Goal: Information Seeking & Learning: Compare options

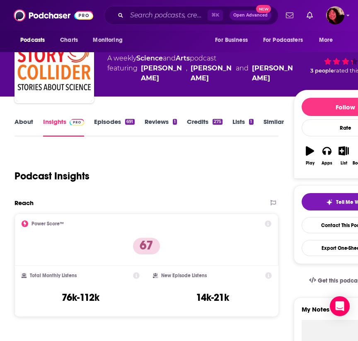
click at [26, 126] on link "About" at bounding box center [24, 127] width 19 height 19
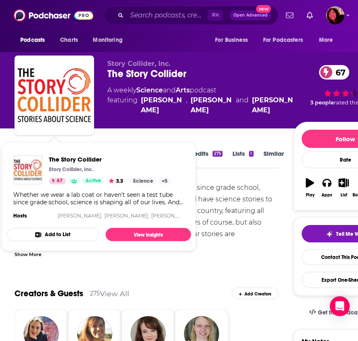
click at [249, 191] on div "Whether we wear a lab coat or haven't seen a test tube since grade school, scie…" at bounding box center [147, 222] width 264 height 81
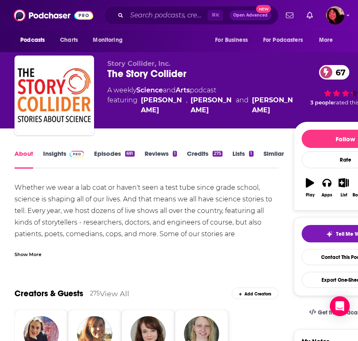
click at [112, 153] on link "Episodes 691" at bounding box center [114, 159] width 40 height 19
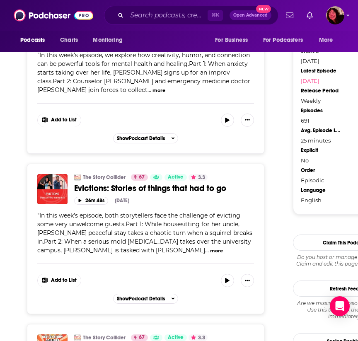
scroll to position [918, 1]
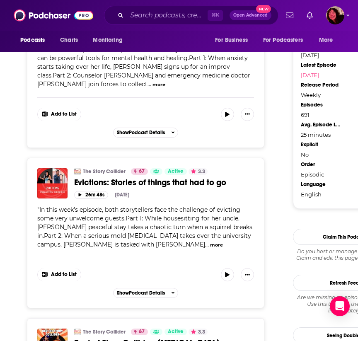
click at [218, 68] on div "" In this week’s episode, we explore how creativity, humor, and connection can …" at bounding box center [145, 67] width 217 height 44
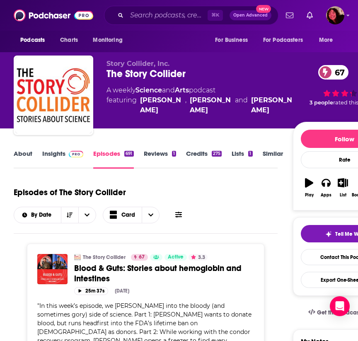
scroll to position [0, 1]
click at [44, 152] on link "Insights" at bounding box center [62, 159] width 41 height 19
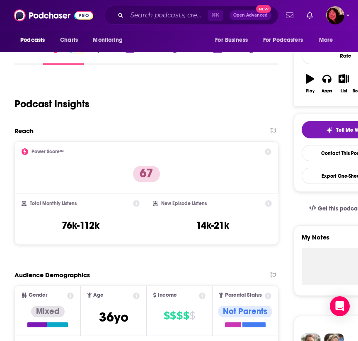
scroll to position [177, 0]
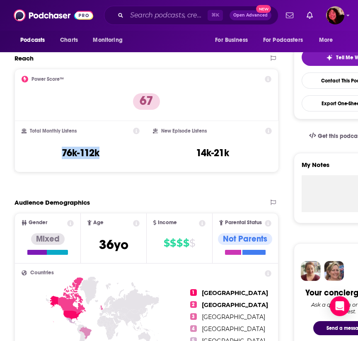
drag, startPoint x: 105, startPoint y: 155, endPoint x: 58, endPoint y: 154, distance: 46.5
click at [58, 154] on div "Total Monthly Listens 76k-112k" at bounding box center [81, 147] width 118 height 38
copy h3 "76k-112k"
click at [156, 15] on input "Search podcasts, credits, & more..." at bounding box center [167, 15] width 81 height 13
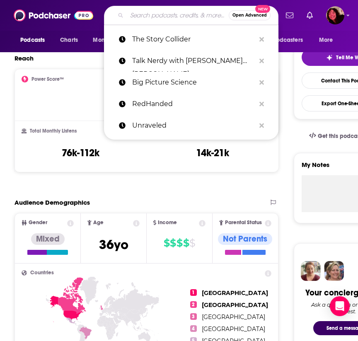
paste input "Startup Therapy"
type input "Startup Therapy"
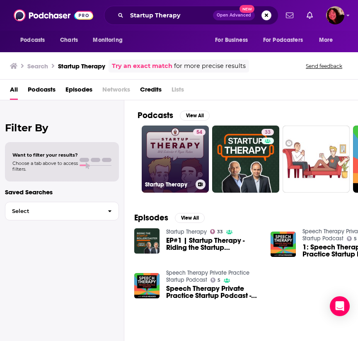
click at [174, 160] on link "54 Startup Therapy" at bounding box center [175, 159] width 67 height 67
click at [178, 165] on link "54 Startup Therapy" at bounding box center [175, 159] width 67 height 67
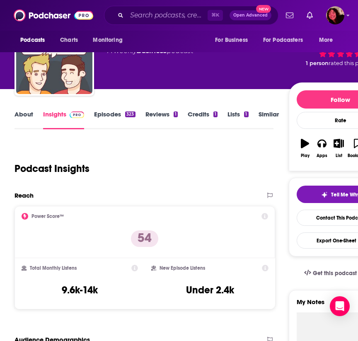
scroll to position [41, 0]
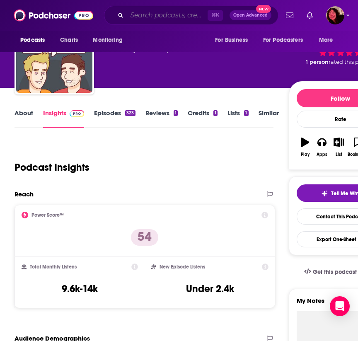
click at [177, 12] on input "Search podcasts, credits, & more..." at bounding box center [167, 15] width 81 height 13
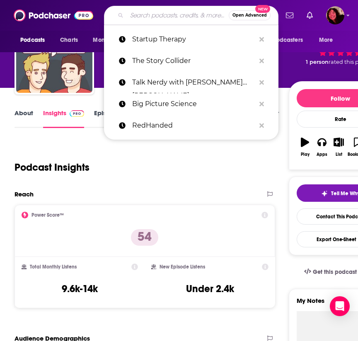
paste input "FemTech Focus"
type input "FemTech Focus"
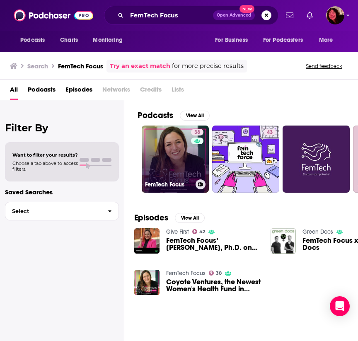
click at [172, 168] on link "38 FemTech Focus" at bounding box center [175, 159] width 67 height 67
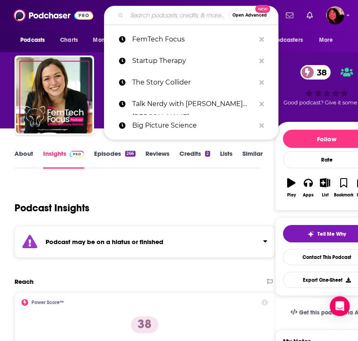
click at [160, 15] on input "Search podcasts, credits, & more..." at bounding box center [178, 15] width 102 height 13
paste input "The Life Scientific (BBC)"
type input "The Life Scientific (BBC)"
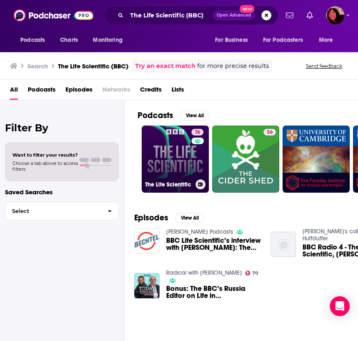
click at [188, 156] on link "76 The Life Scientific" at bounding box center [175, 159] width 67 height 67
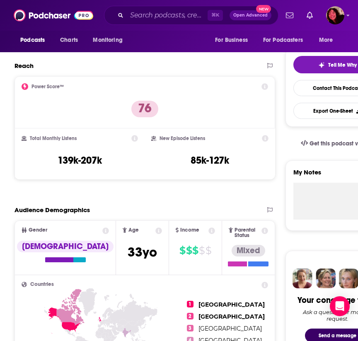
scroll to position [179, 0]
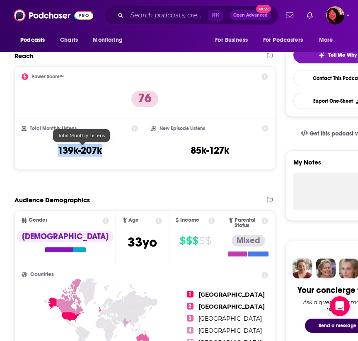
drag, startPoint x: 107, startPoint y: 151, endPoint x: 60, endPoint y: 151, distance: 47.3
click at [60, 151] on div "Total Monthly Listens 139k-207k" at bounding box center [80, 144] width 117 height 38
copy h3 "139k-207k"
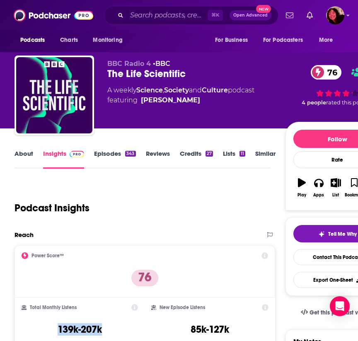
scroll to position [0, 0]
click at [24, 156] on link "About" at bounding box center [24, 159] width 19 height 19
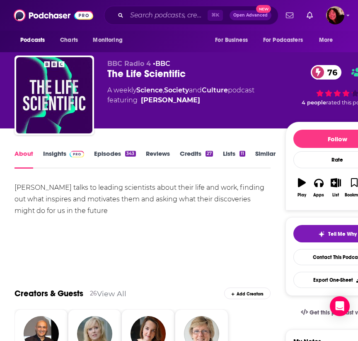
click at [59, 151] on link "Insights" at bounding box center [63, 159] width 41 height 19
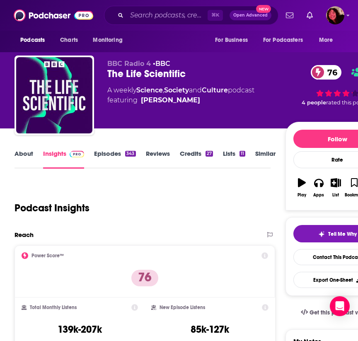
click at [19, 155] on link "About" at bounding box center [24, 159] width 19 height 19
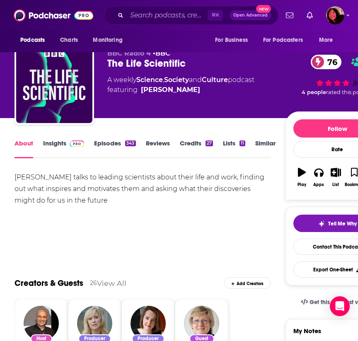
scroll to position [10, 0]
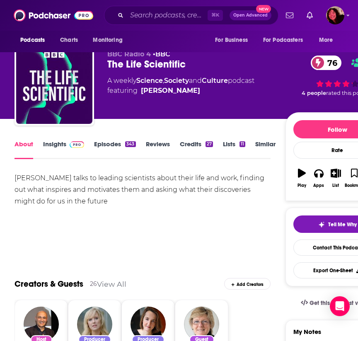
click at [51, 148] on link "Insights" at bounding box center [63, 149] width 41 height 19
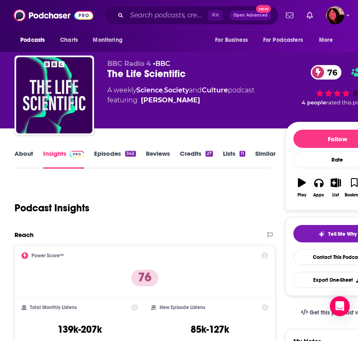
click at [26, 153] on link "About" at bounding box center [24, 159] width 19 height 19
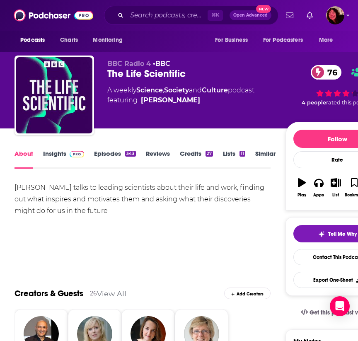
click at [64, 156] on link "Insights" at bounding box center [63, 159] width 41 height 19
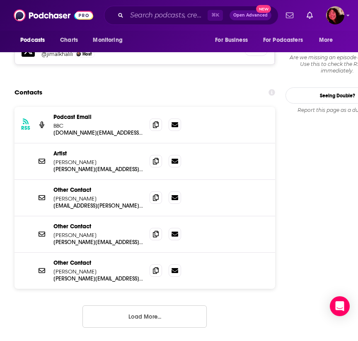
scroll to position [783, 0]
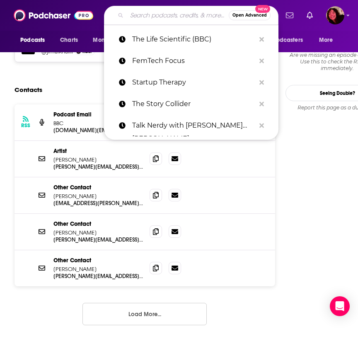
click at [160, 15] on input "Search podcasts, credits, & more..." at bounding box center [178, 15] width 102 height 13
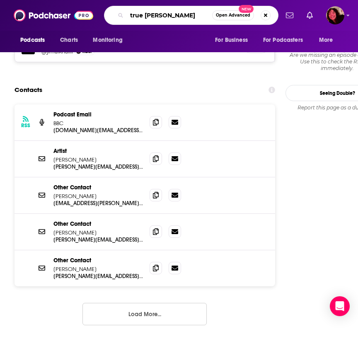
type input "true crime"
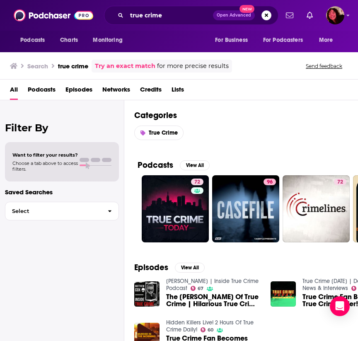
click at [45, 92] on span "Podcasts" at bounding box center [42, 91] width 28 height 17
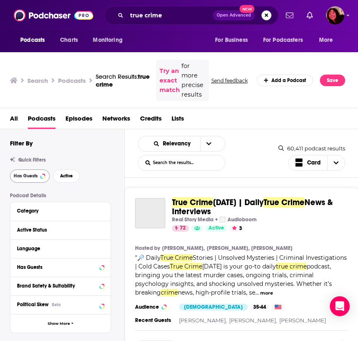
click at [39, 175] on button "Has Guests" at bounding box center [30, 176] width 40 height 13
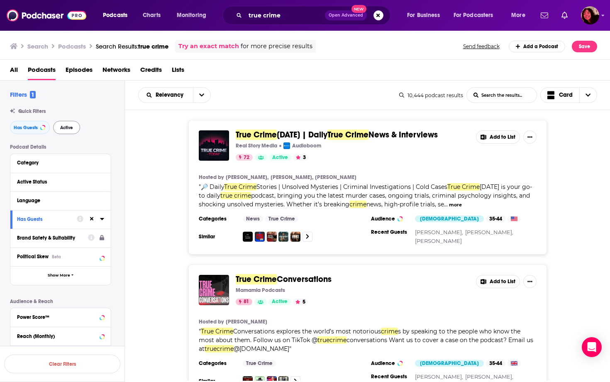
click at [73, 125] on span "Active" at bounding box center [66, 127] width 13 height 5
click at [204, 94] on button "open menu" at bounding box center [201, 95] width 17 height 15
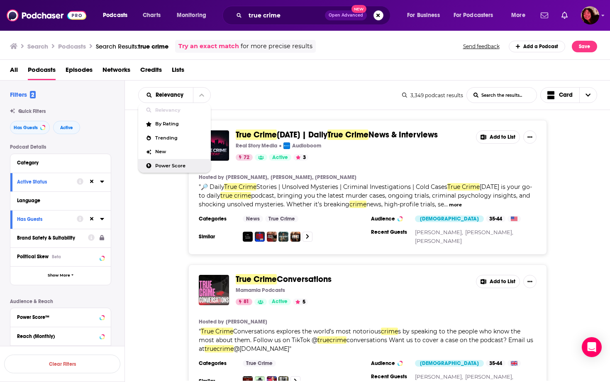
click at [162, 166] on span "Power Score" at bounding box center [179, 165] width 49 height 5
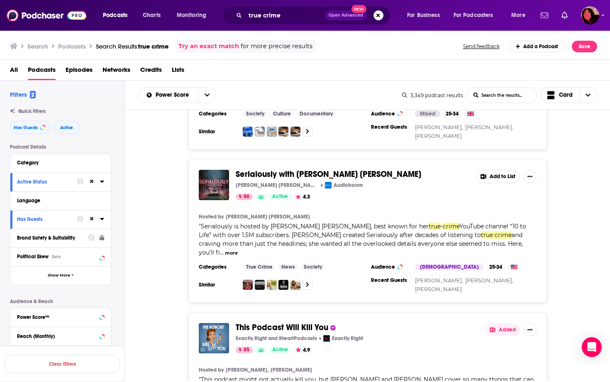
scroll to position [841, 0]
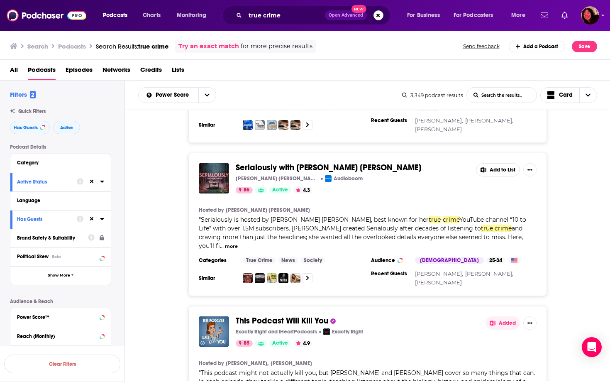
click at [238, 243] on button "more" at bounding box center [231, 246] width 13 height 7
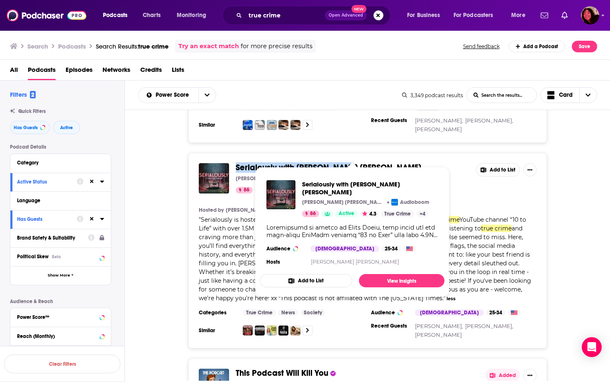
drag, startPoint x: 345, startPoint y: 155, endPoint x: 237, endPoint y: 151, distance: 108.3
click at [237, 163] on span "Serialously with Annie Elise" at bounding box center [352, 167] width 233 height 9
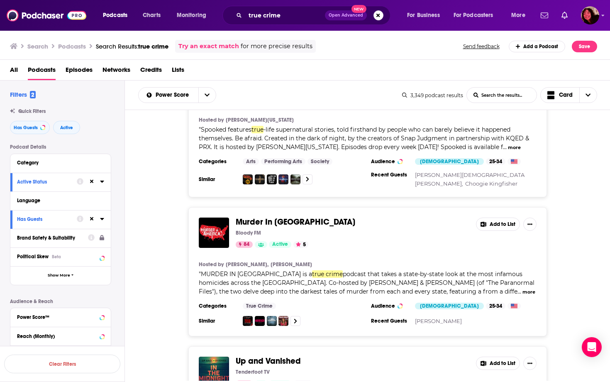
scroll to position [1717, 0]
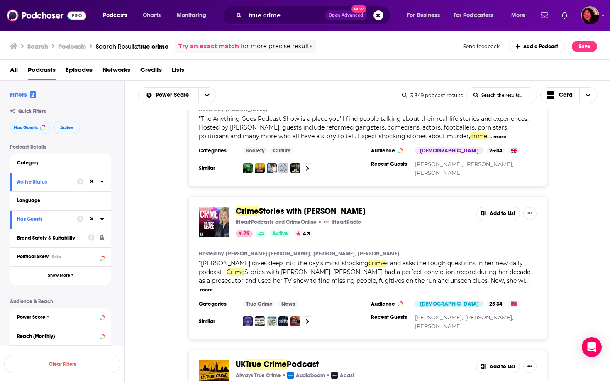
scroll to position [3028, 0]
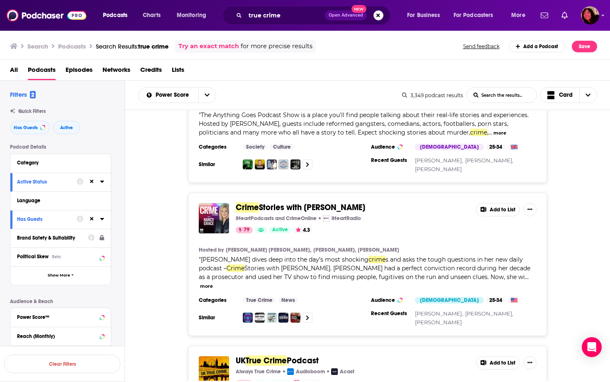
click at [164, 269] on div "Crime Stories with Nancy Grace iHeartPodcasts and CrimeOnline iHeartRadio 79 Ac…" at bounding box center [367, 263] width 485 height 143
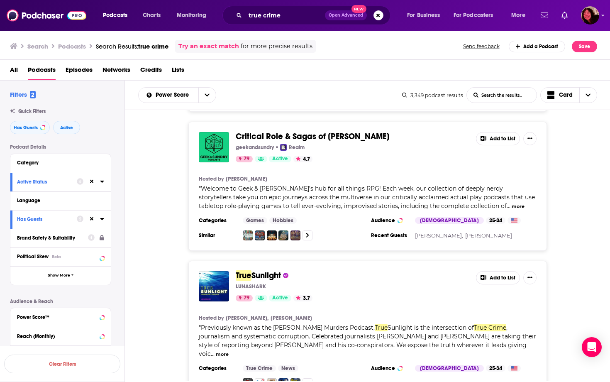
scroll to position [3390, 0]
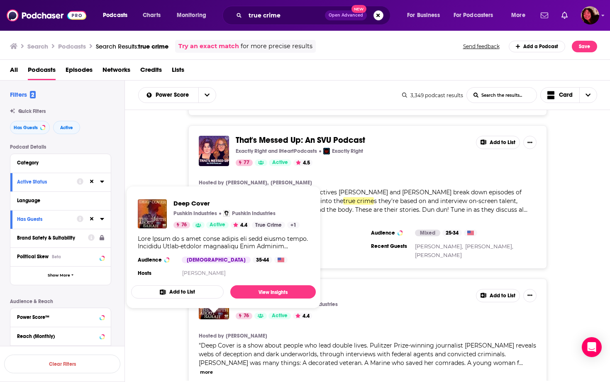
scroll to position [0, 0]
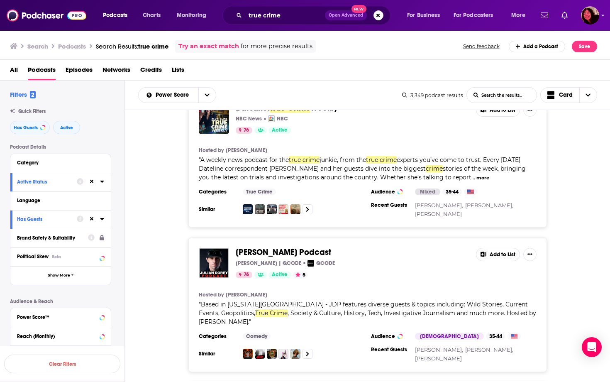
scroll to position [6942, 0]
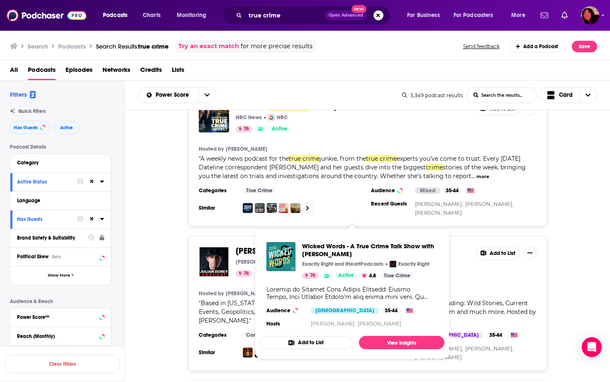
click at [242, 341] on div "Dateline NBC NBC News NBC 99 Active 4.6 Add to List Hosted by Keith Morrison, L…" at bounding box center [367, 245] width 485 height 270
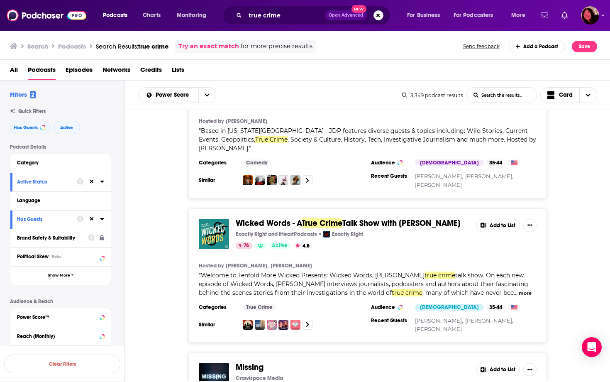
scroll to position [7116, 0]
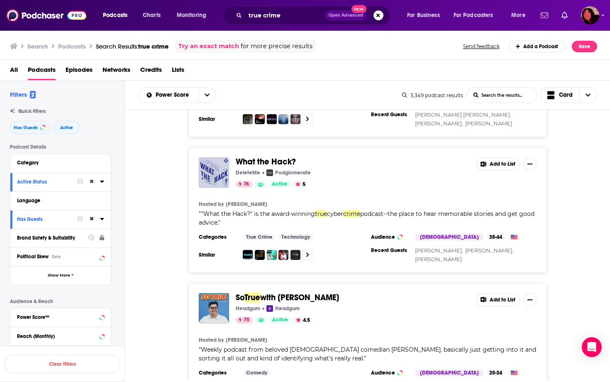
scroll to position [7466, 0]
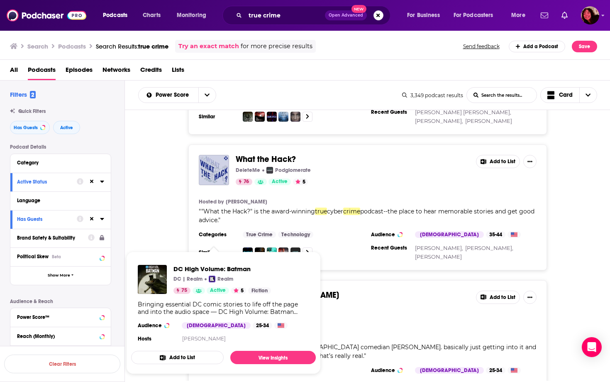
click at [145, 280] on div "So True with Caleb Hearon Headgum Headgum 75 Active 4.5 Add to List Hosted by C…" at bounding box center [367, 343] width 485 height 126
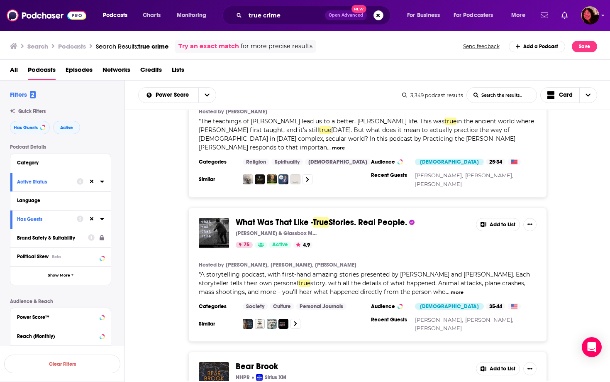
scroll to position [7976, 0]
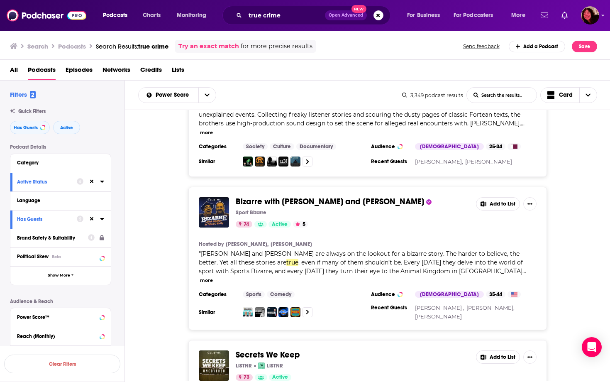
scroll to position [10436, 0]
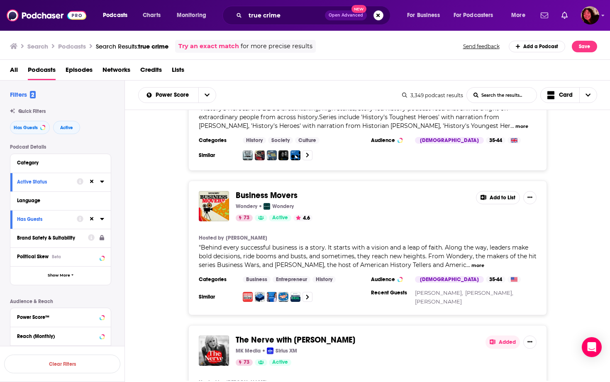
scroll to position [11843, 0]
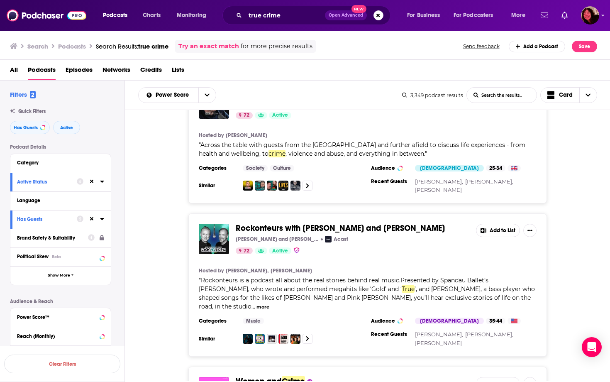
scroll to position [0, 0]
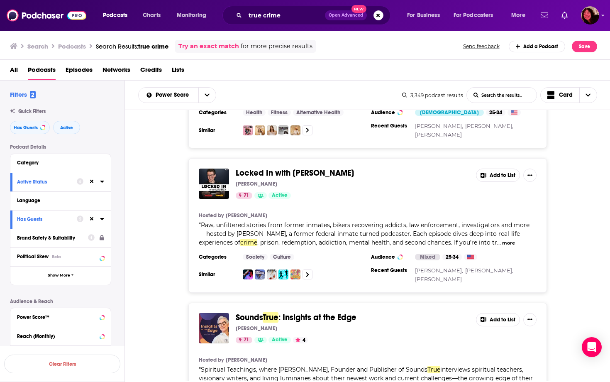
scroll to position [15318, 0]
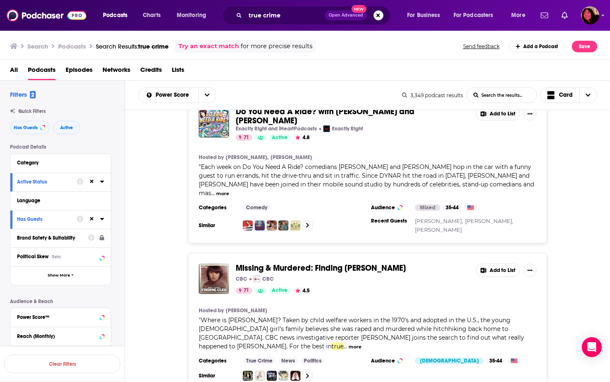
scroll to position [15958, 0]
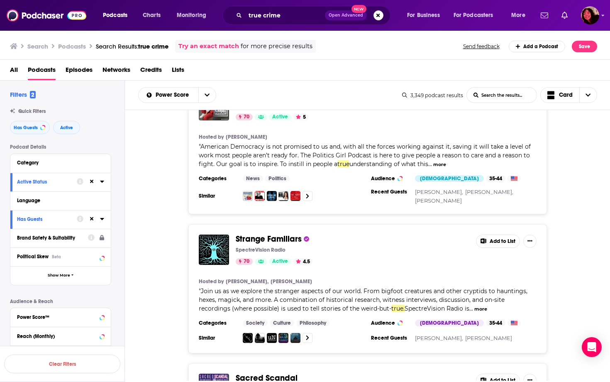
scroll to position [17451, 0]
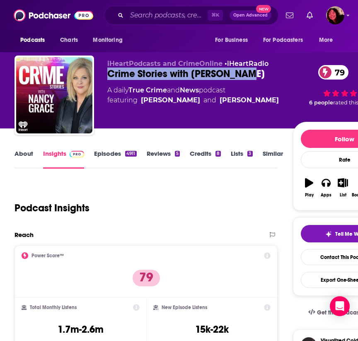
drag, startPoint x: 256, startPoint y: 75, endPoint x: 106, endPoint y: 74, distance: 150.1
click at [106, 74] on div "iHeartPodcasts and CrimeOnline • iHeartRadio Crime Stories with Nancy Grace 79 …" at bounding box center [206, 97] width 382 height 83
copy h2 "Crime Stories with Nancy Grace"
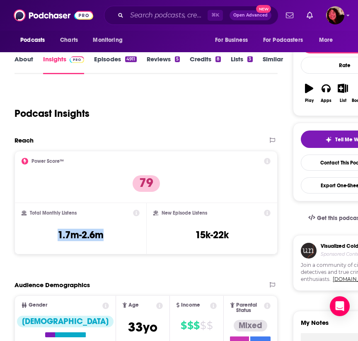
drag, startPoint x: 110, startPoint y: 237, endPoint x: 56, endPoint y: 236, distance: 53.5
click at [56, 236] on div "Total Monthly Listens 1.7m-2.6m" at bounding box center [81, 229] width 118 height 38
copy h3 "1.7m-2.6m"
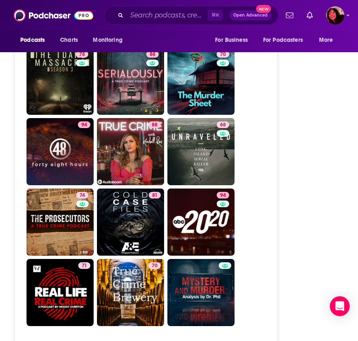
scroll to position [2393, 0]
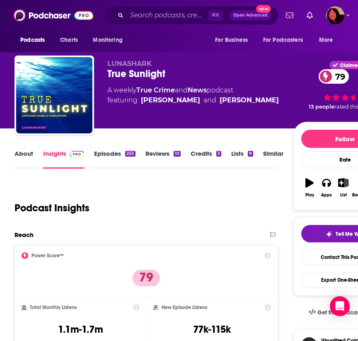
click at [24, 153] on link "About" at bounding box center [24, 159] width 19 height 19
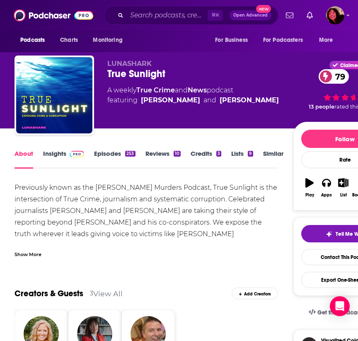
click at [111, 155] on link "Episodes 253" at bounding box center [114, 159] width 41 height 19
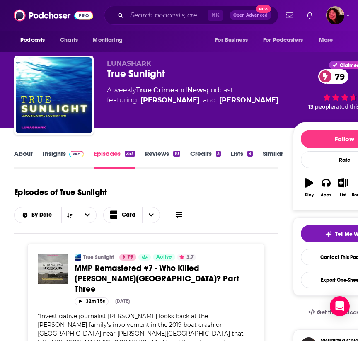
scroll to position [0, 0]
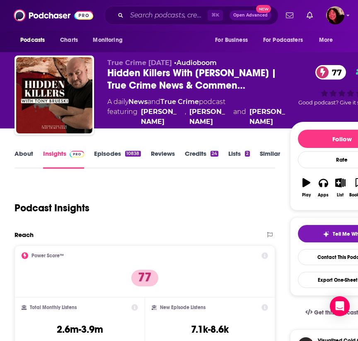
click at [23, 154] on link "About" at bounding box center [24, 159] width 19 height 19
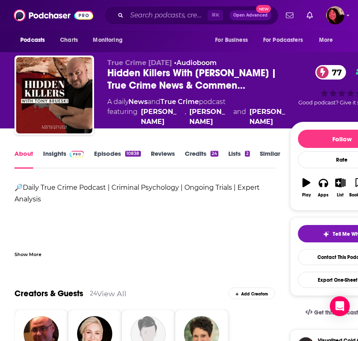
click at [52, 151] on link "Insights" at bounding box center [63, 159] width 41 height 19
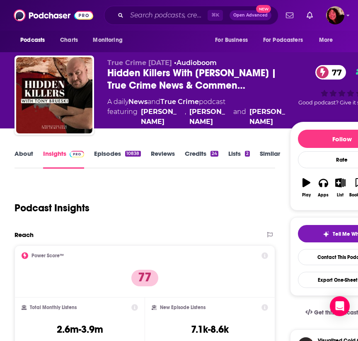
click at [19, 151] on link "About" at bounding box center [24, 159] width 19 height 19
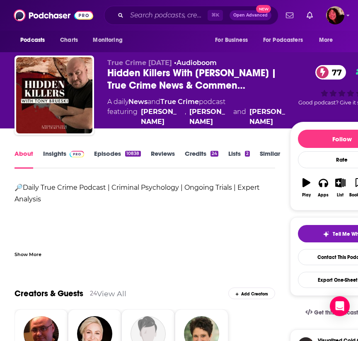
click at [105, 155] on link "Episodes 10838" at bounding box center [117, 159] width 46 height 19
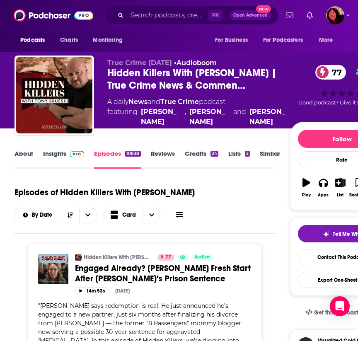
click at [29, 153] on link "About" at bounding box center [24, 159] width 19 height 19
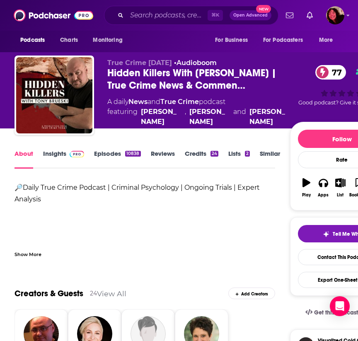
click at [54, 154] on link "Insights" at bounding box center [63, 159] width 41 height 19
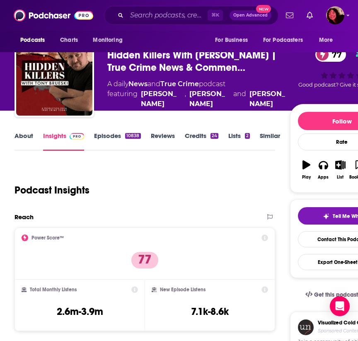
scroll to position [7, 0]
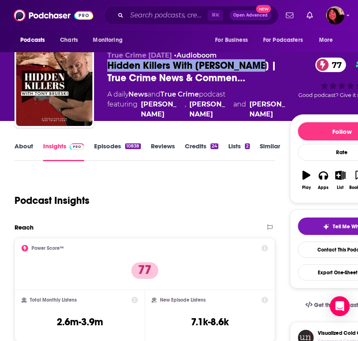
drag, startPoint x: 251, startPoint y: 66, endPoint x: 107, endPoint y: 66, distance: 144.3
click at [107, 66] on div "True Crime Today • Audioboom Hidden Killers With Tony Brueski | True Crime News…" at bounding box center [204, 89] width 379 height 83
click at [21, 150] on link "About" at bounding box center [24, 151] width 19 height 19
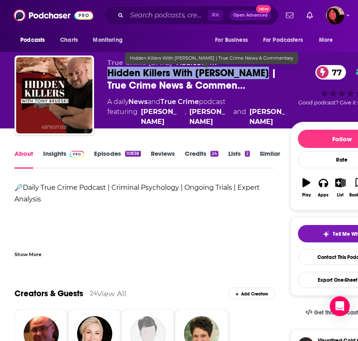
drag, startPoint x: 253, startPoint y: 74, endPoint x: 109, endPoint y: 74, distance: 144.3
click at [109, 74] on span "Hidden Killers With Tony Brueski | True Crime News & Commen…" at bounding box center [198, 79] width 183 height 25
copy h1 "Hidden Killers With Tony Brueski"
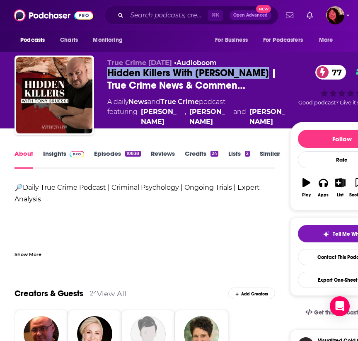
click at [56, 153] on link "Insights" at bounding box center [63, 159] width 41 height 19
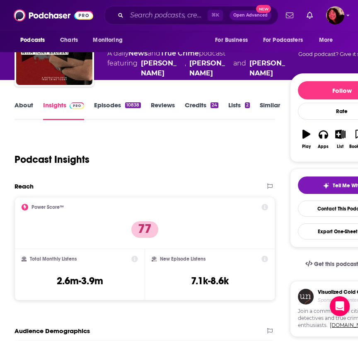
scroll to position [94, 0]
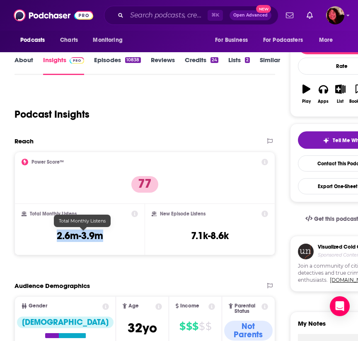
drag, startPoint x: 109, startPoint y: 236, endPoint x: 59, endPoint y: 236, distance: 50.2
click at [59, 236] on div "Total Monthly Listens 2.6m-3.9m" at bounding box center [80, 230] width 117 height 38
copy h3 "2.6m-3.9m"
click at [175, 19] on input "Search podcasts, credits, & more..." at bounding box center [167, 15] width 81 height 13
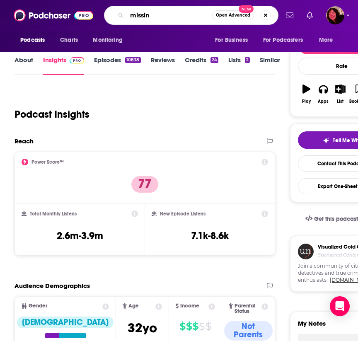
type input "missing"
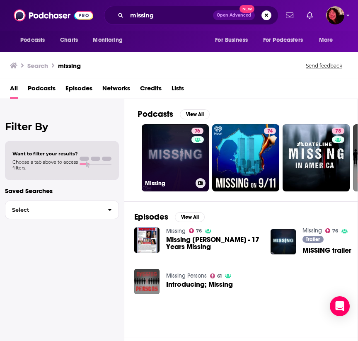
click at [174, 162] on link "76 Missing" at bounding box center [175, 157] width 67 height 67
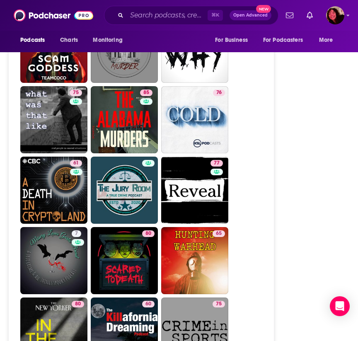
scroll to position [2745, 7]
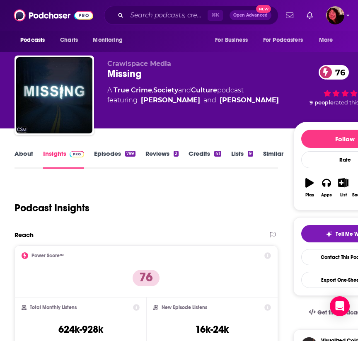
click at [27, 157] on link "About" at bounding box center [24, 159] width 19 height 19
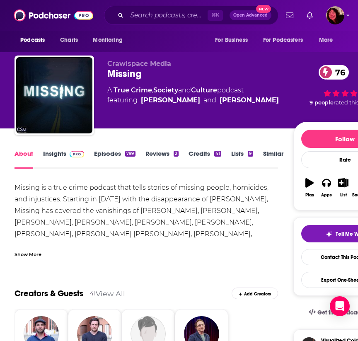
click at [59, 157] on link "Insights" at bounding box center [63, 159] width 41 height 19
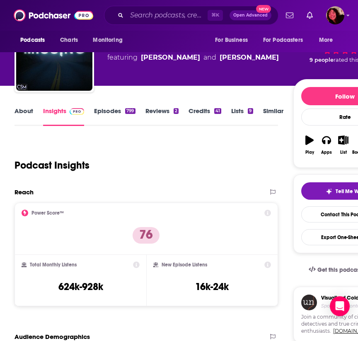
scroll to position [43, 0]
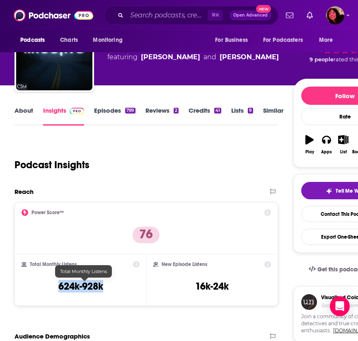
drag, startPoint x: 109, startPoint y: 285, endPoint x: 63, endPoint y: 286, distance: 46.9
click at [63, 286] on div "Total Monthly Listens 624k-928k" at bounding box center [81, 280] width 118 height 38
copy h3 "624k-928k"
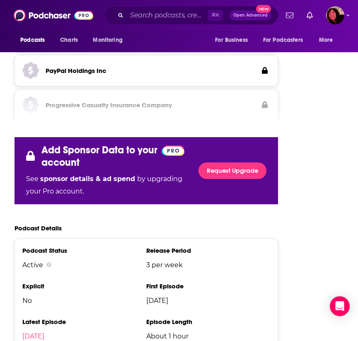
scroll to position [1297, 0]
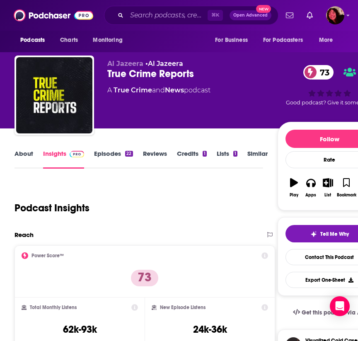
click at [26, 153] on link "About" at bounding box center [24, 159] width 19 height 19
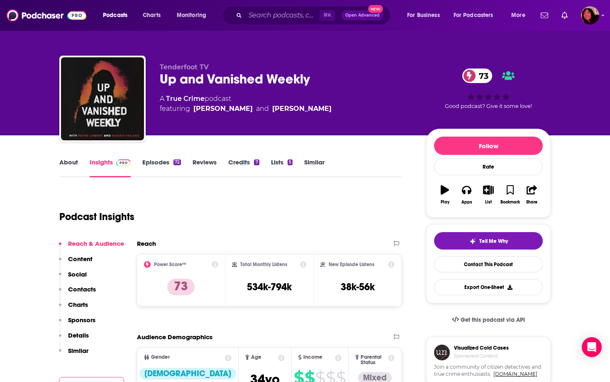
click at [67, 158] on link "About" at bounding box center [68, 167] width 19 height 19
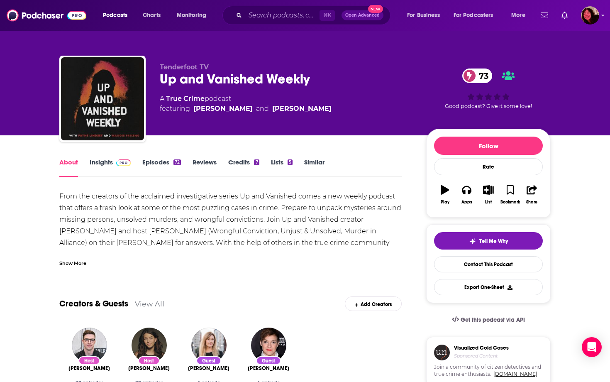
click at [105, 162] on link "Insights" at bounding box center [110, 167] width 41 height 19
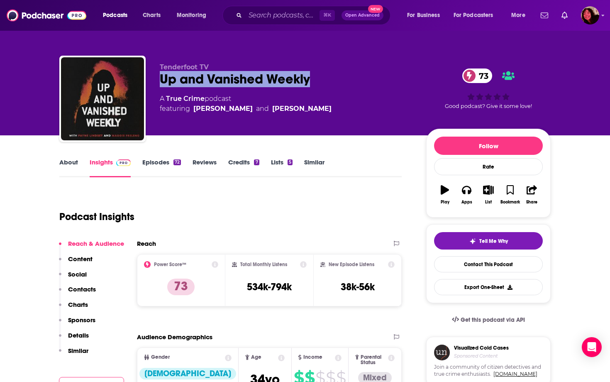
drag, startPoint x: 316, startPoint y: 78, endPoint x: 161, endPoint y: 75, distance: 154.7
click at [161, 75] on div "Up and Vanished Weekly 73" at bounding box center [286, 79] width 253 height 16
copy h2 "Up and Vanished Weekly"
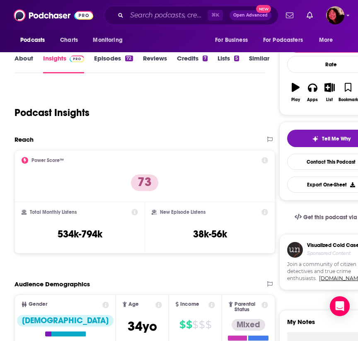
scroll to position [58, 0]
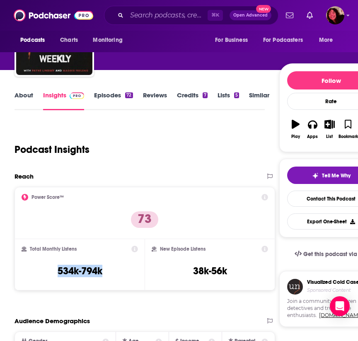
drag, startPoint x: 106, startPoint y: 271, endPoint x: 54, endPoint y: 271, distance: 51.8
click at [54, 271] on div "Total Monthly Listens 534k-794k" at bounding box center [80, 265] width 117 height 38
copy h3 "534k-794k"
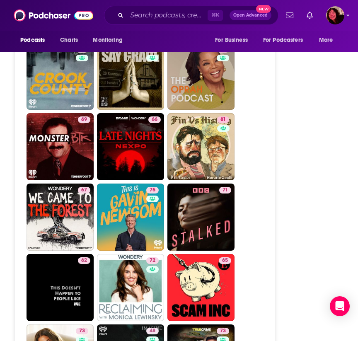
scroll to position [1936, 0]
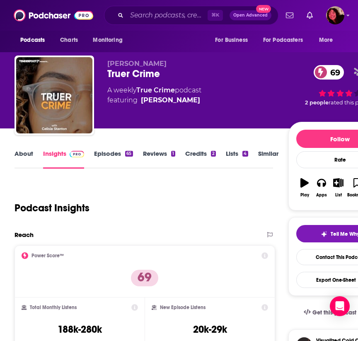
click at [22, 152] on link "About" at bounding box center [24, 159] width 19 height 19
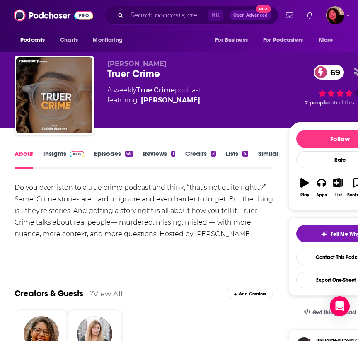
click at [104, 156] on link "Episodes 65" at bounding box center [113, 159] width 39 height 19
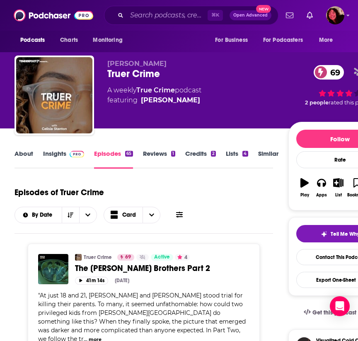
click at [59, 154] on link "Insights" at bounding box center [63, 159] width 41 height 19
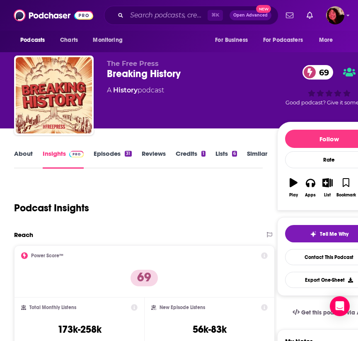
scroll to position [0, 0]
click at [24, 158] on link "About" at bounding box center [23, 159] width 19 height 19
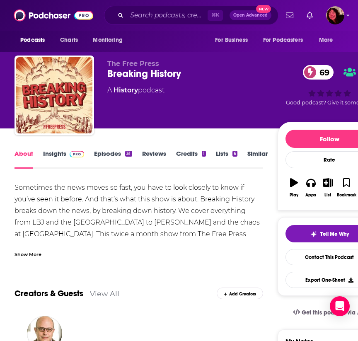
click at [38, 253] on div "Show More" at bounding box center [28, 254] width 27 height 8
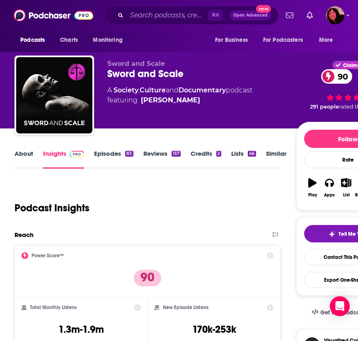
click at [109, 157] on link "Episodes 83" at bounding box center [113, 159] width 39 height 19
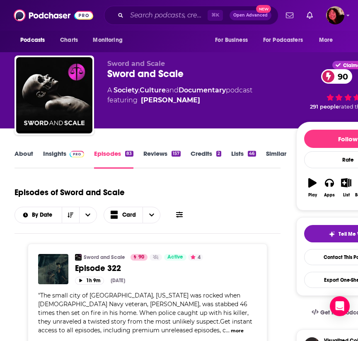
click at [24, 155] on link "About" at bounding box center [24, 159] width 19 height 19
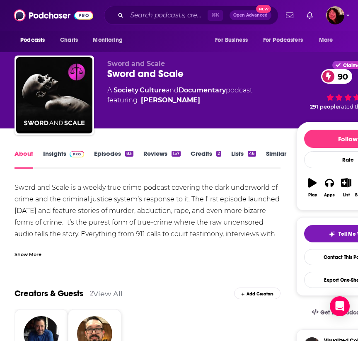
click at [36, 251] on div "Show More" at bounding box center [28, 254] width 27 height 8
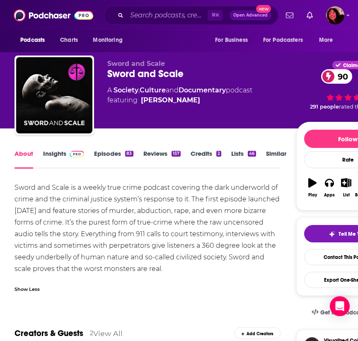
click at [109, 153] on link "Episodes 83" at bounding box center [113, 159] width 39 height 19
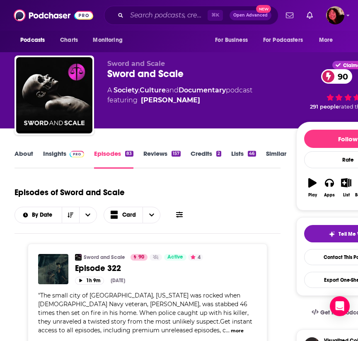
click at [25, 157] on link "About" at bounding box center [24, 159] width 19 height 19
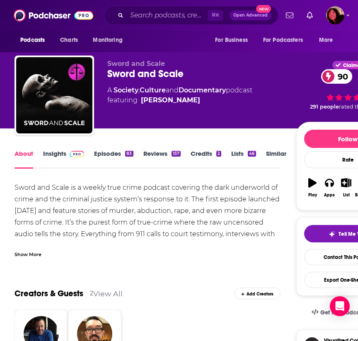
click at [64, 153] on link "Insights" at bounding box center [63, 159] width 41 height 19
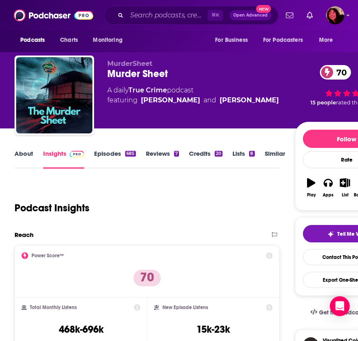
click at [19, 156] on link "About" at bounding box center [24, 159] width 19 height 19
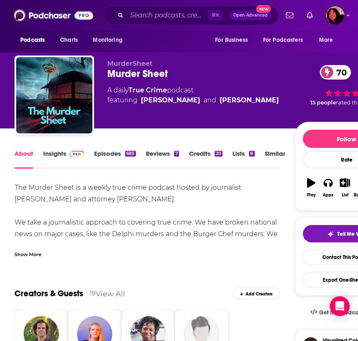
click at [63, 158] on link "Insights" at bounding box center [63, 159] width 41 height 19
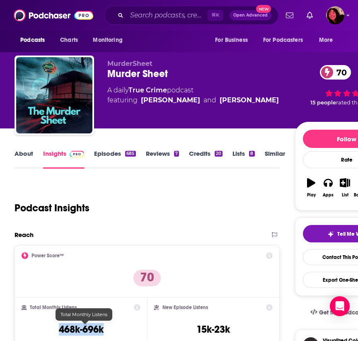
drag, startPoint x: 109, startPoint y: 331, endPoint x: 62, endPoint y: 328, distance: 47.7
click at [62, 328] on div "Total Monthly Listens 468k-696k" at bounding box center [81, 323] width 119 height 38
copy h3 "468k-696k"
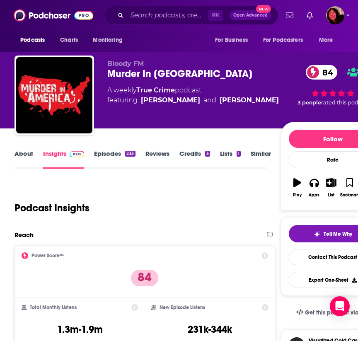
click at [25, 150] on link "About" at bounding box center [24, 159] width 19 height 19
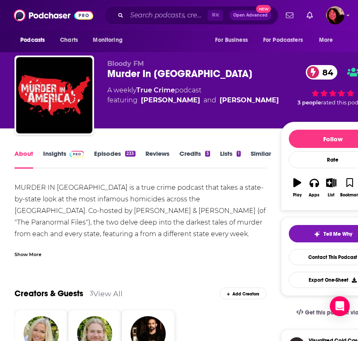
click at [32, 248] on div "Show More" at bounding box center [141, 251] width 252 height 14
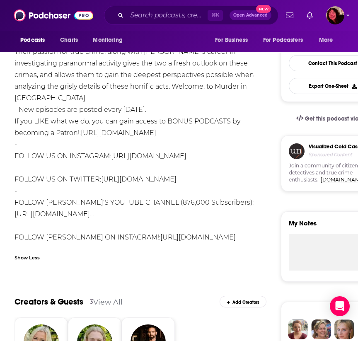
scroll to position [9, 0]
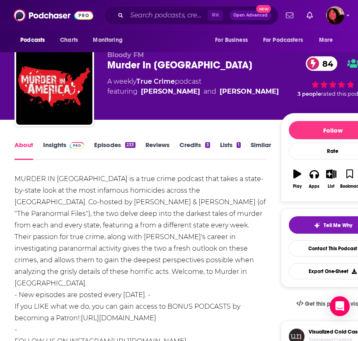
click at [57, 145] on link "Insights" at bounding box center [63, 150] width 41 height 19
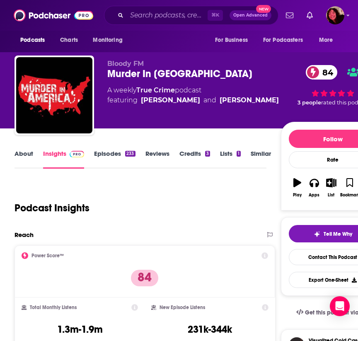
click at [104, 163] on link "Episodes 233" at bounding box center [114, 159] width 41 height 19
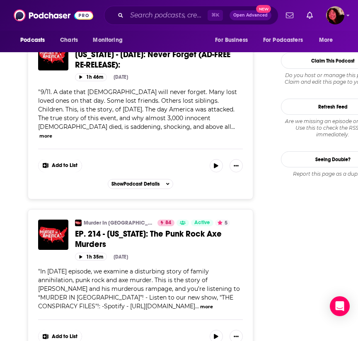
scroll to position [1104, 0]
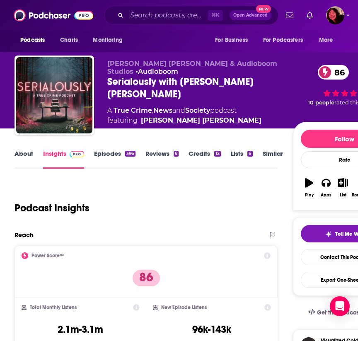
click at [20, 151] on link "About" at bounding box center [24, 159] width 19 height 19
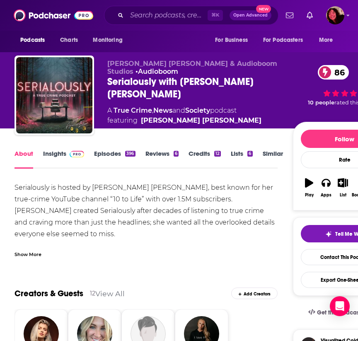
click at [53, 155] on link "Insights" at bounding box center [63, 159] width 41 height 19
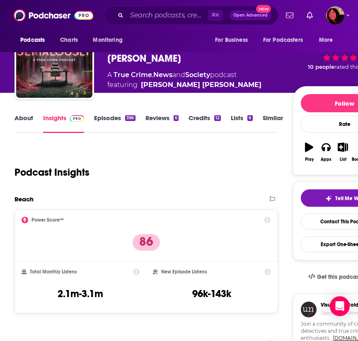
scroll to position [36, 0]
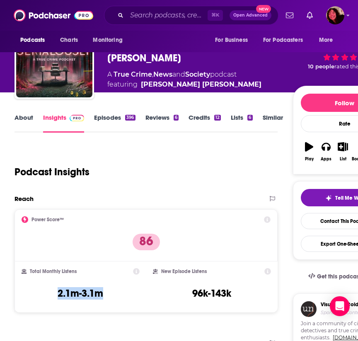
drag, startPoint x: 110, startPoint y: 294, endPoint x: 48, endPoint y: 292, distance: 62.7
click at [48, 292] on div "Total Monthly Listens 2.1m-3.1m" at bounding box center [81, 287] width 118 height 38
copy h3 "2.1m-3.1m"
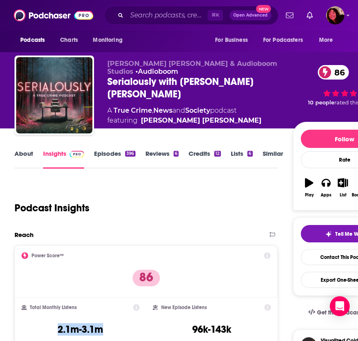
scroll to position [0, 0]
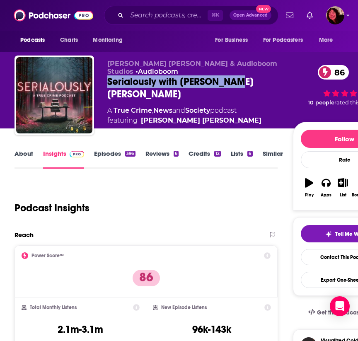
drag, startPoint x: 236, startPoint y: 73, endPoint x: 106, endPoint y: 74, distance: 129.8
click at [106, 74] on div "[PERSON_NAME] [PERSON_NAME] & Audioboom Studios • Audioboom Serialously with [P…" at bounding box center [206, 97] width 382 height 83
copy h2 "Serialously with [PERSON_NAME] [PERSON_NAME]"
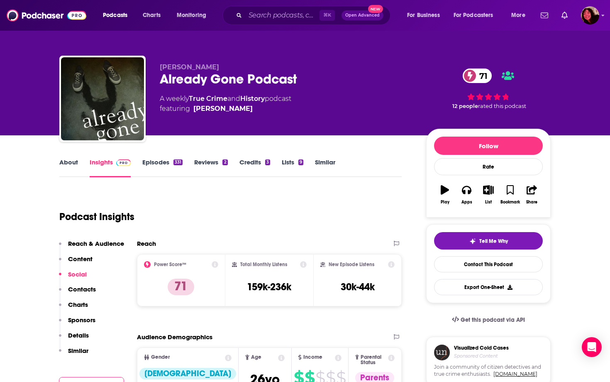
click at [73, 161] on link "About" at bounding box center [68, 167] width 19 height 19
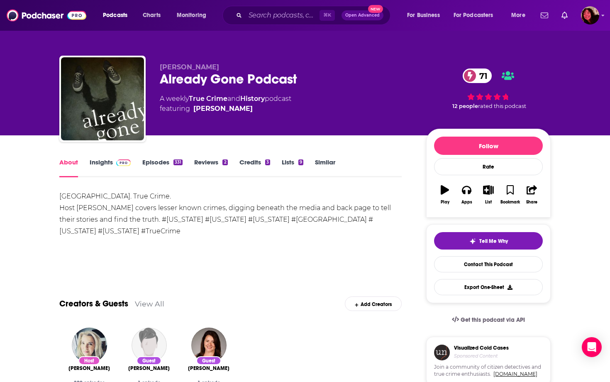
click at [107, 164] on link "Insights" at bounding box center [110, 167] width 41 height 19
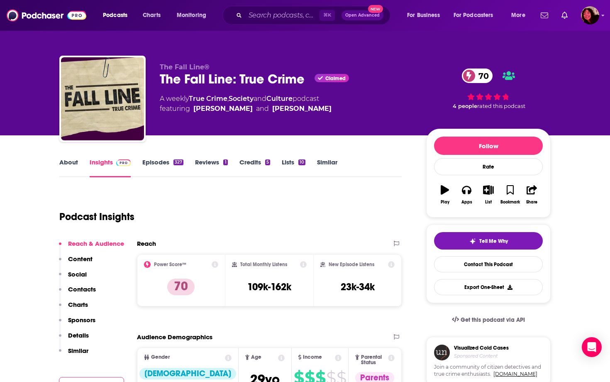
click at [73, 163] on link "About" at bounding box center [68, 167] width 19 height 19
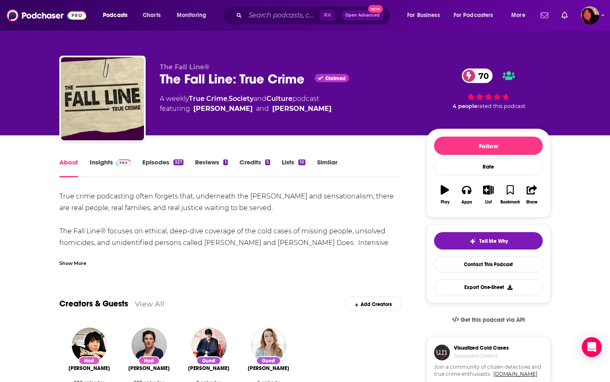
click at [101, 159] on link "Insights" at bounding box center [110, 167] width 41 height 19
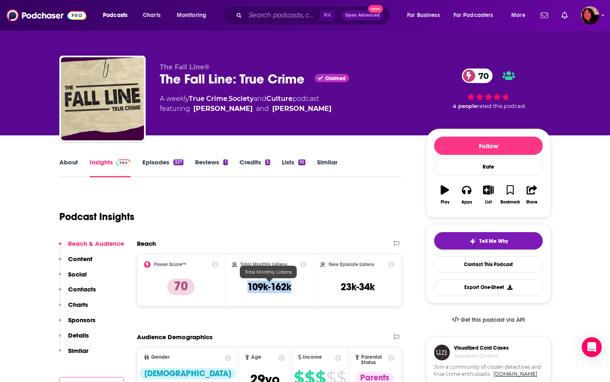
drag, startPoint x: 293, startPoint y: 288, endPoint x: 248, endPoint y: 286, distance: 44.8
click at [248, 286] on div "Total Monthly Listens 109k-162k" at bounding box center [269, 280] width 75 height 38
copy h3 "109k-162k"
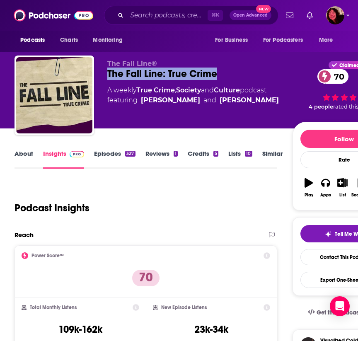
drag, startPoint x: 221, startPoint y: 78, endPoint x: 109, endPoint y: 80, distance: 111.6
click at [109, 80] on div "The Fall Line: True Crime 70" at bounding box center [199, 74] width 185 height 12
copy h2 "The Fall Line: True Crime"
